Goal: Transaction & Acquisition: Purchase product/service

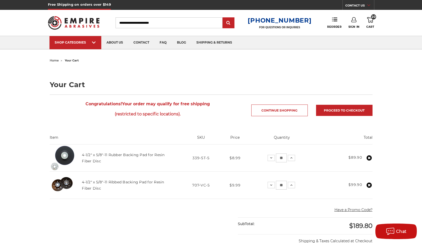
click at [79, 24] on img at bounding box center [74, 23] width 52 height 20
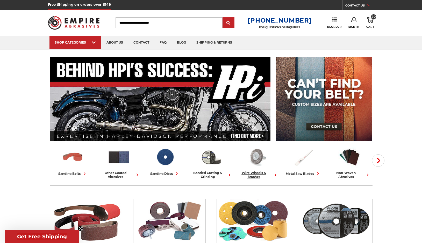
click at [255, 158] on img at bounding box center [257, 157] width 23 height 22
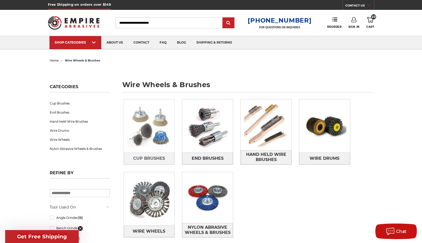
click at [150, 124] on img at bounding box center [149, 125] width 51 height 51
